Goal: Check status: Check status

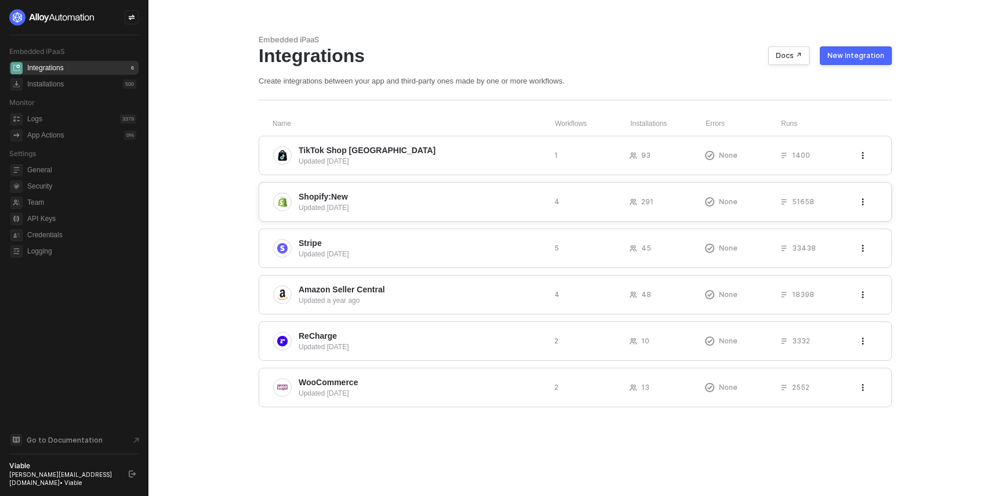
click at [338, 198] on span "Shopify:New" at bounding box center [323, 197] width 49 height 12
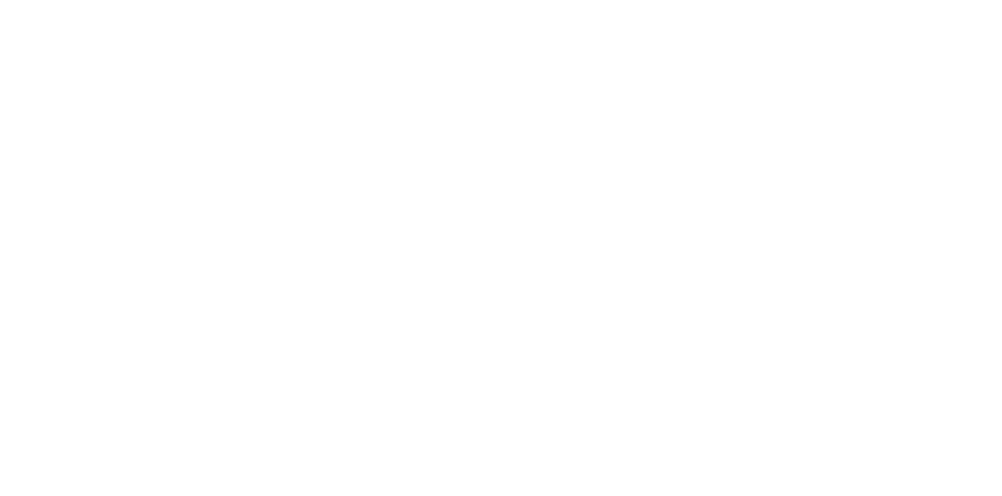
click at [341, 162] on div at bounding box center [501, 248] width 1002 height 496
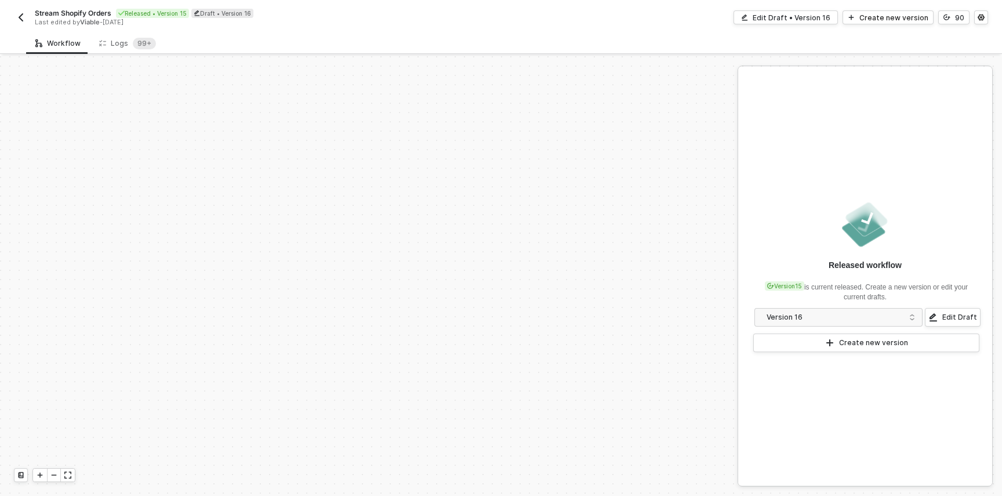
scroll to position [487, 0]
click at [143, 53] on div "Logs 99+" at bounding box center [127, 42] width 75 height 21
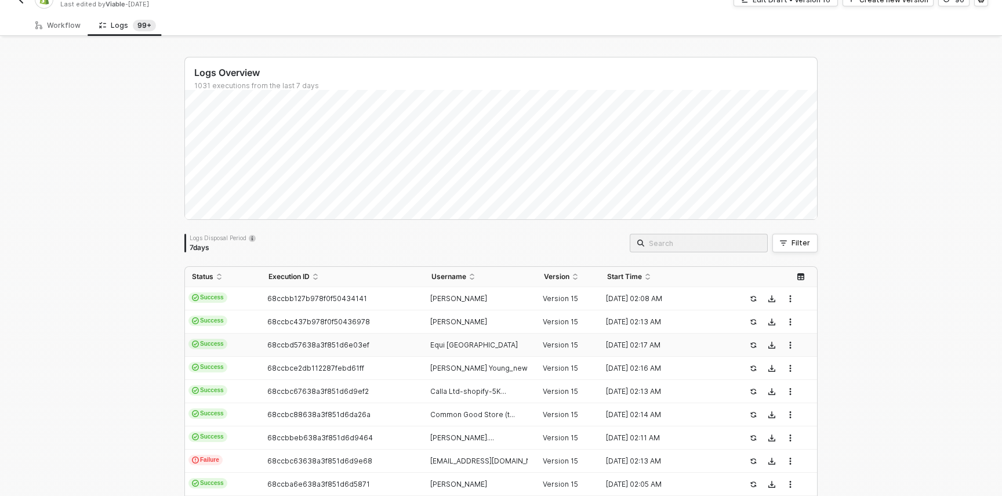
scroll to position [52, 0]
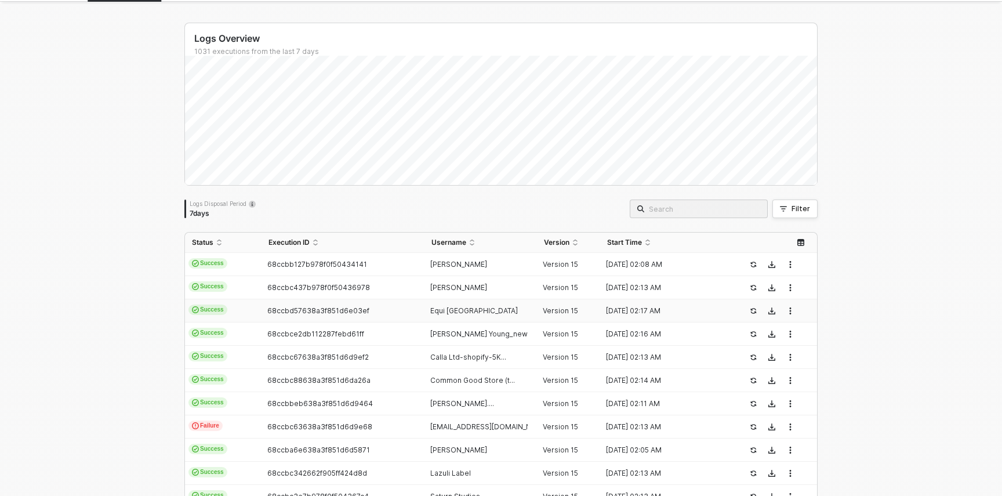
click at [672, 198] on div "Logs Overview 1031 executions from the last 7 days Sat 13 Success 103 Failure 2…" at bounding box center [500, 386] width 633 height 727
click at [688, 207] on input "search" at bounding box center [704, 208] width 111 height 13
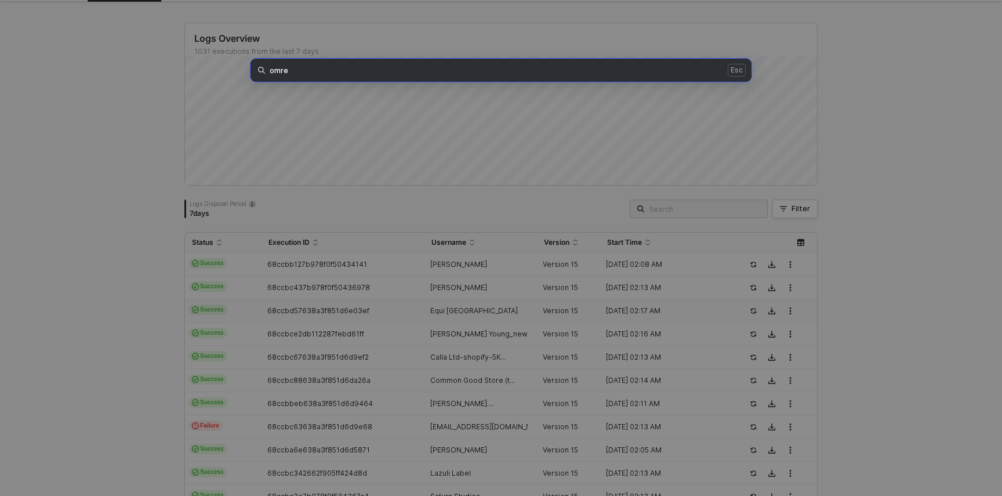
type input "omre"
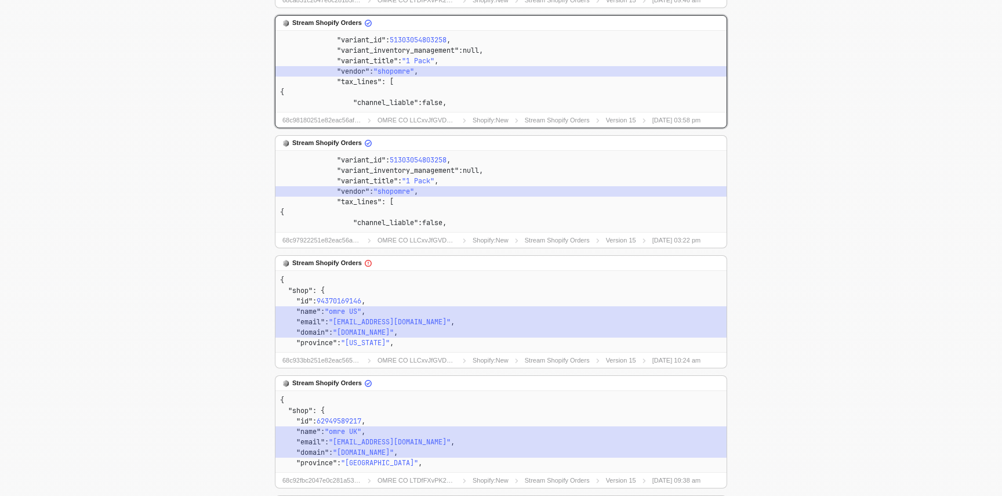
scroll to position [0, 0]
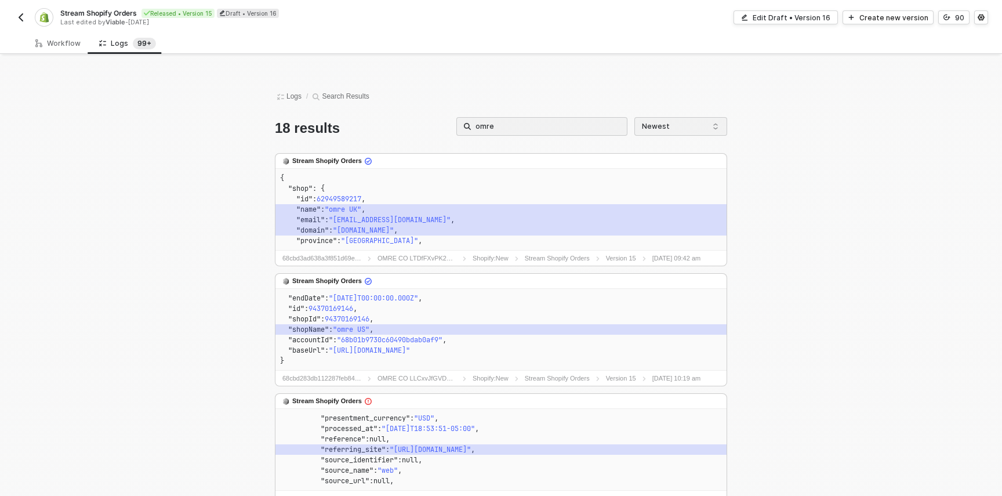
click at [779, 1] on div "Stream Shopify Orders Released • Version 15 Draft • Version 16 Last edited by V…" at bounding box center [501, 16] width 974 height 32
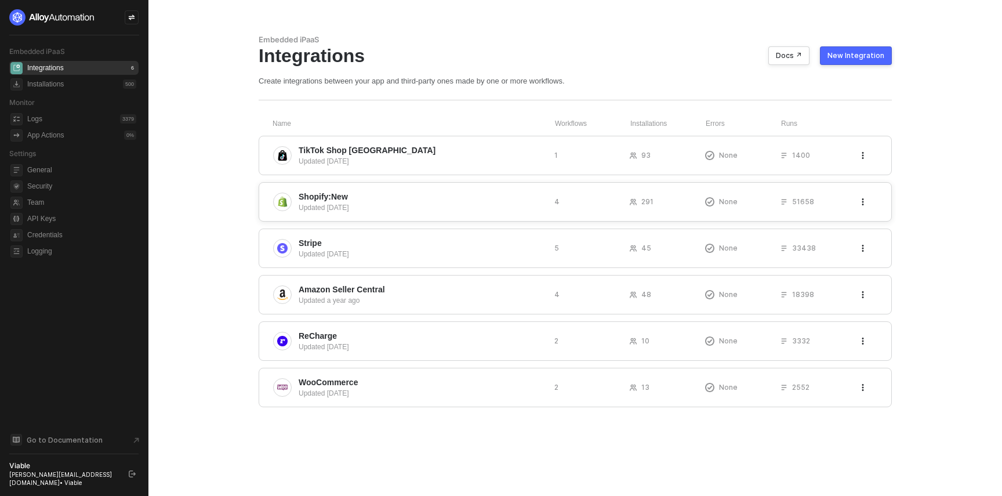
click at [332, 203] on div "Updated 6 months ago" at bounding box center [422, 207] width 247 height 10
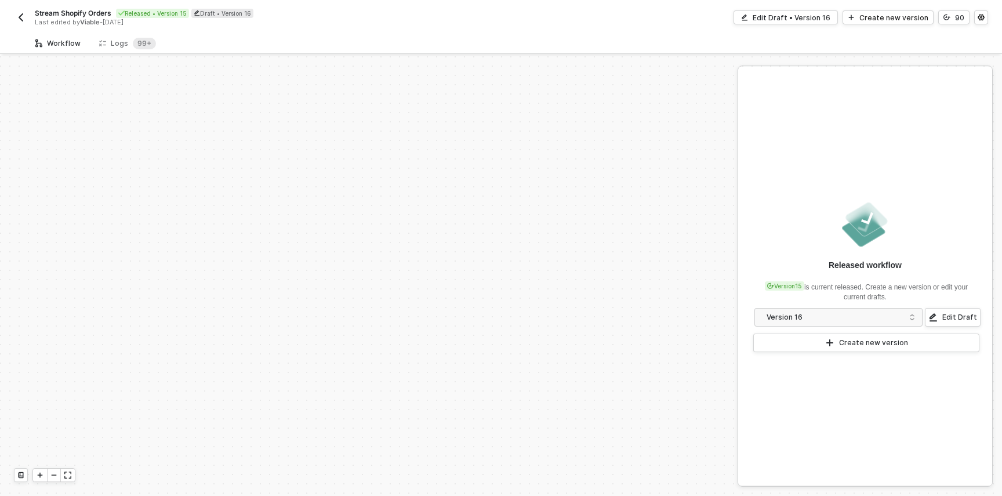
scroll to position [487, 0]
click at [101, 43] on icon at bounding box center [102, 43] width 7 height 10
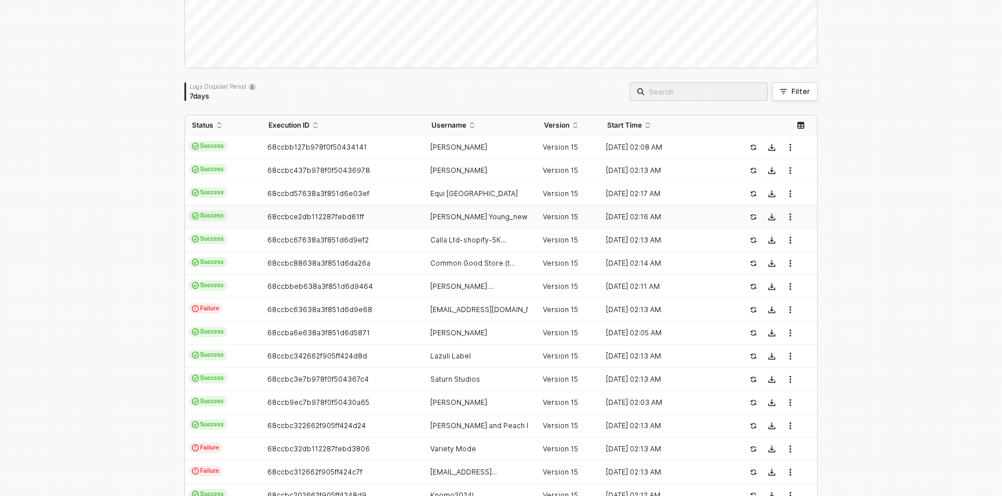
scroll to position [172, 0]
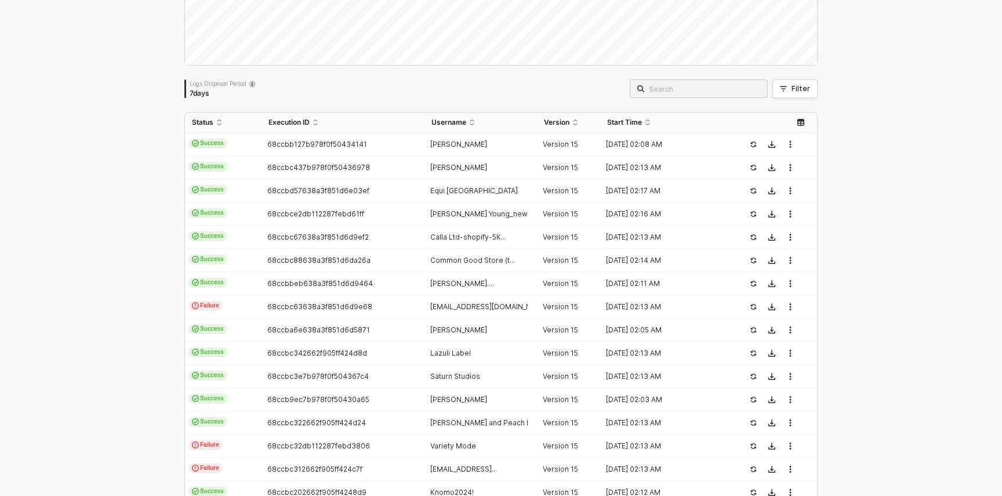
click at [755, 94] on input "search" at bounding box center [704, 88] width 111 height 13
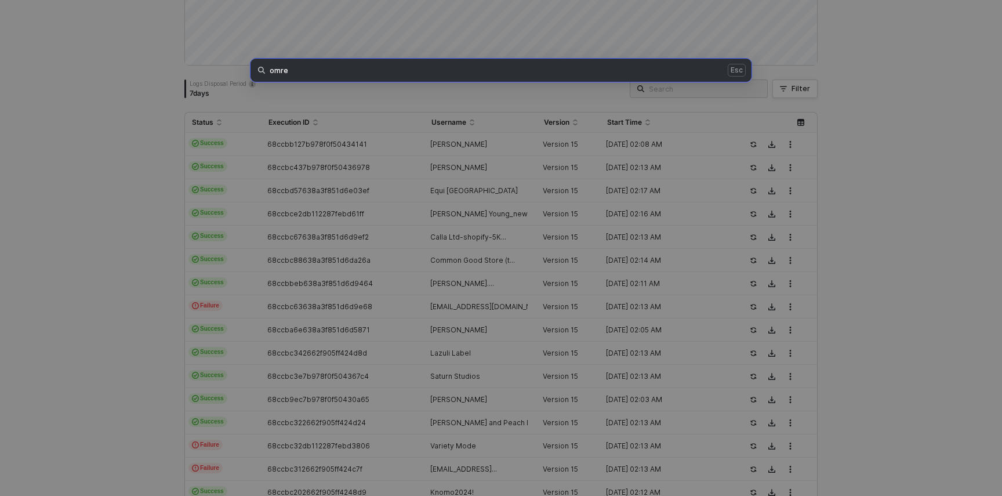
type input "omre"
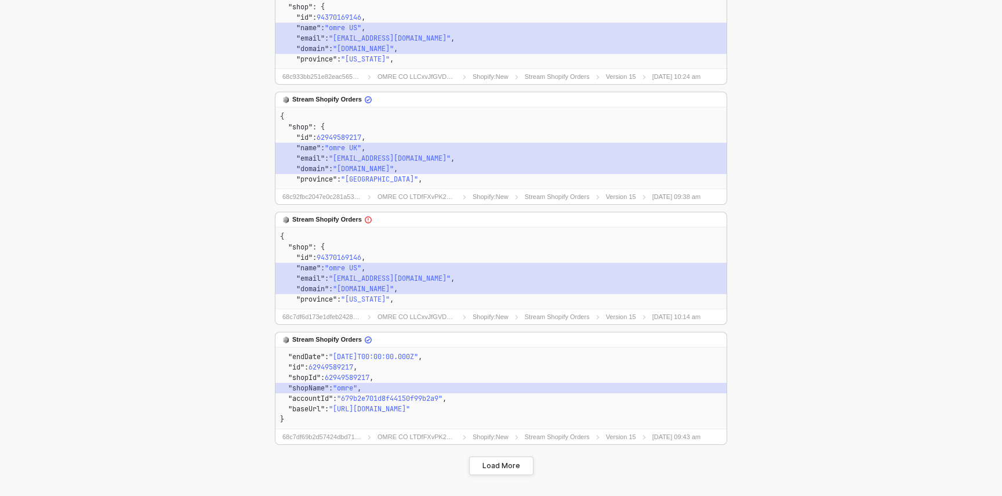
scroll to position [916, 0]
